Goal: Browse casually

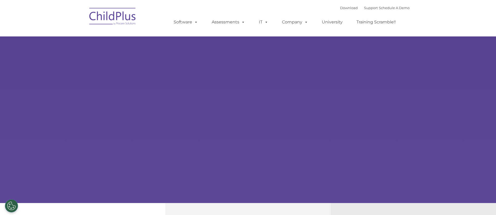
select select "MEDIUM"
type input ""
select select "MEDIUM"
